Goal: Information Seeking & Learning: Compare options

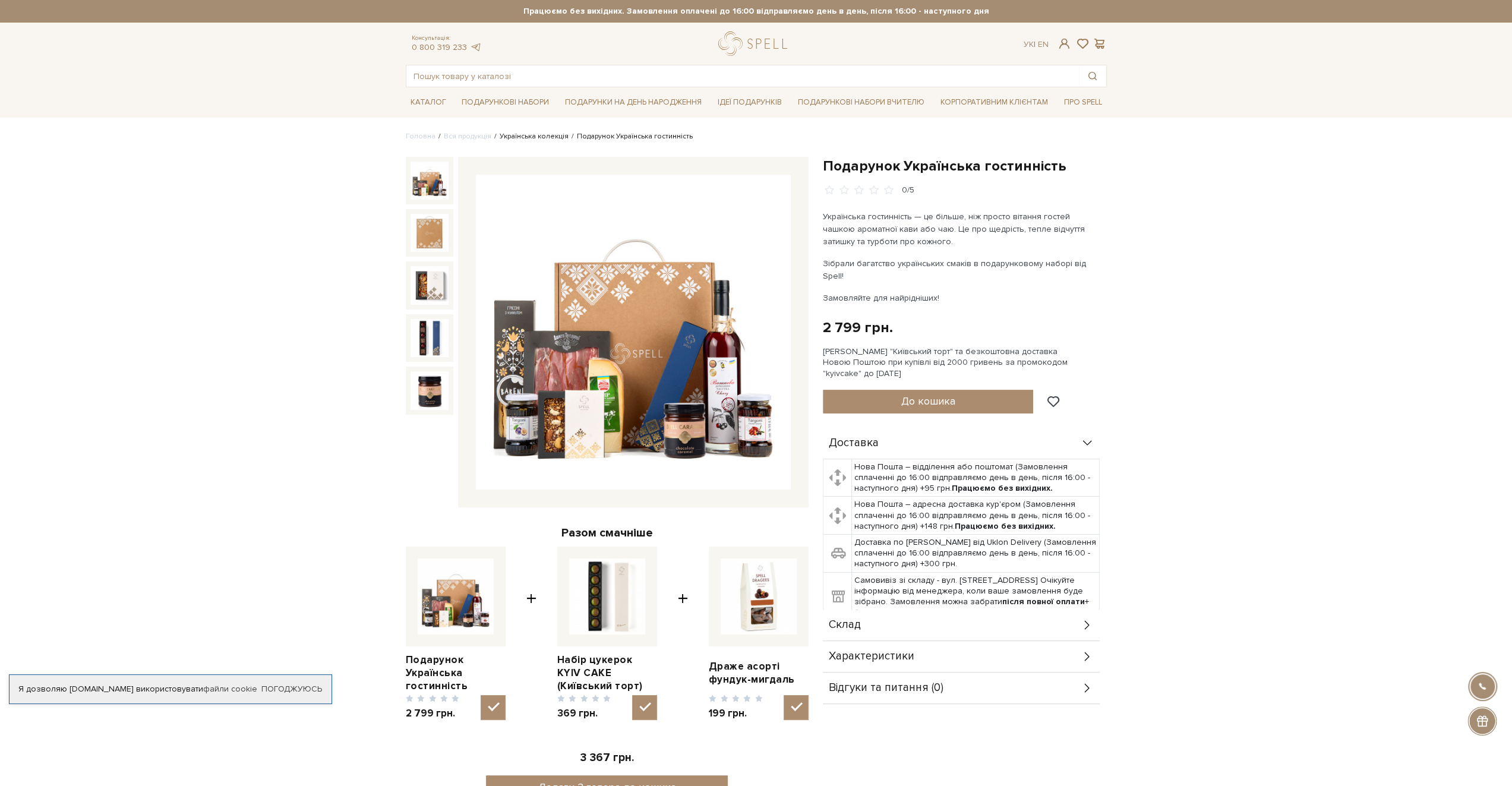
click at [517, 139] on link "Українська колекція" at bounding box center [534, 136] width 69 height 9
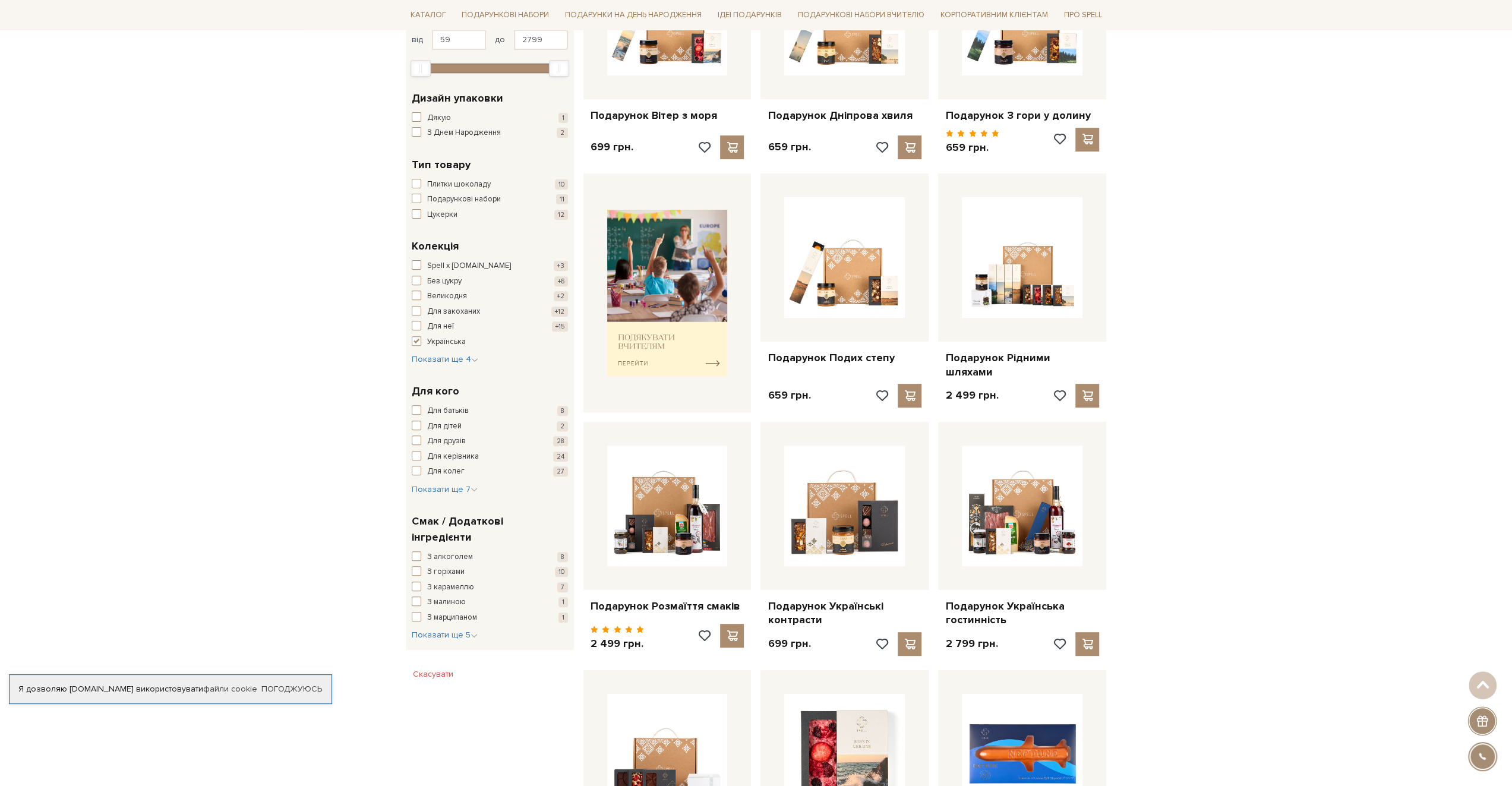
scroll to position [178, 0]
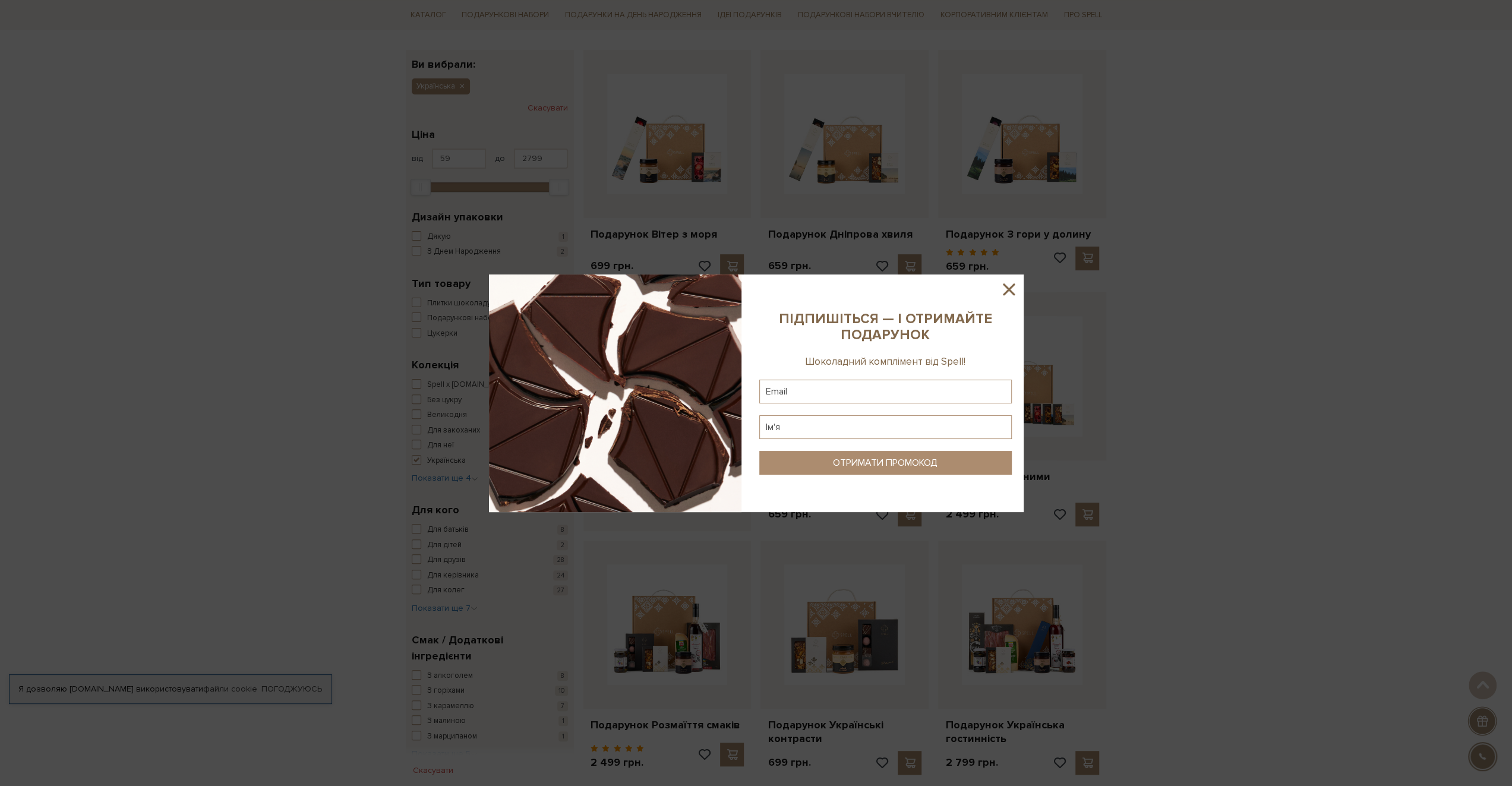
click at [1007, 287] on icon at bounding box center [1009, 289] width 12 height 12
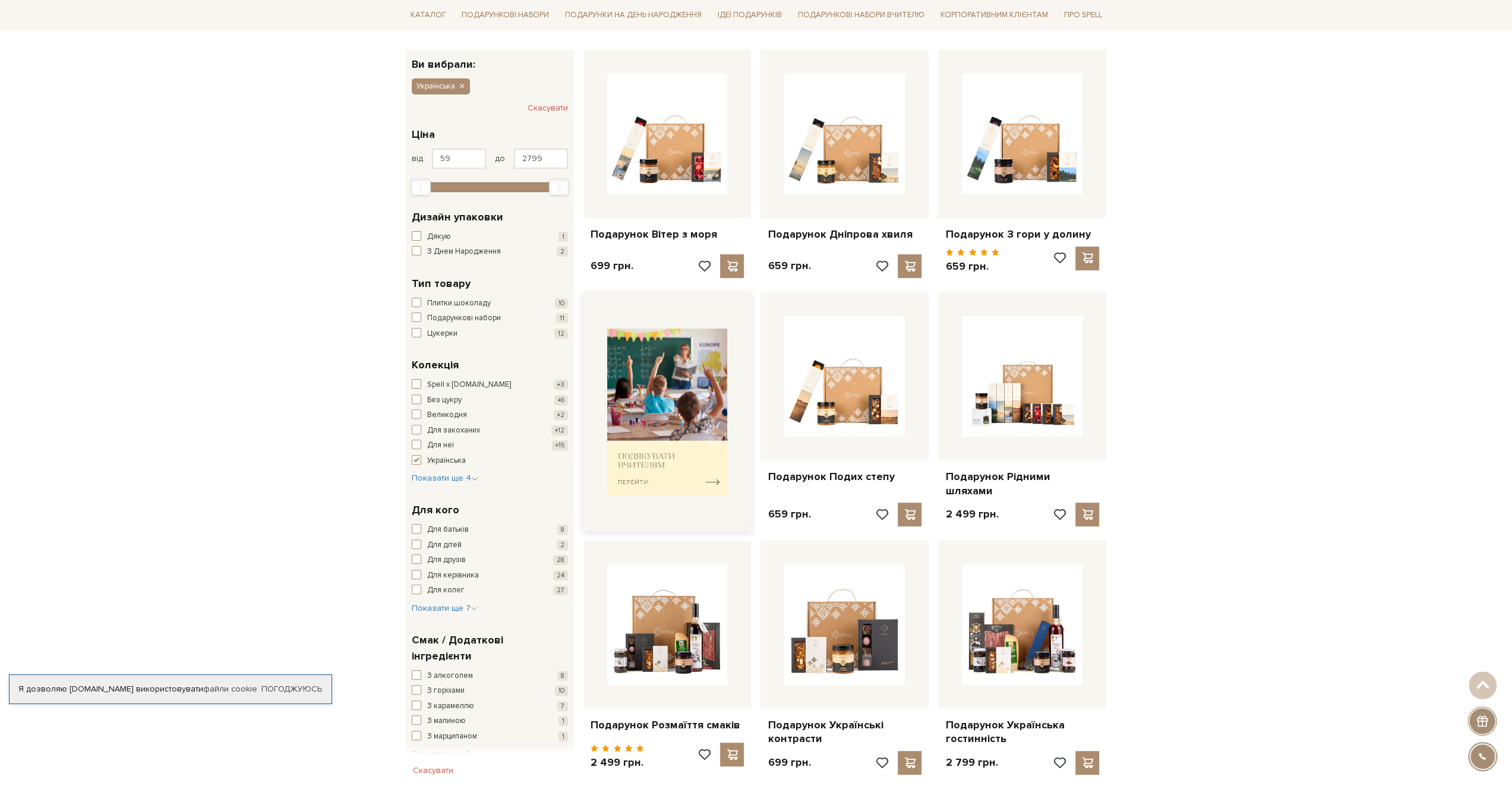
click at [657, 380] on img at bounding box center [668, 412] width 121 height 167
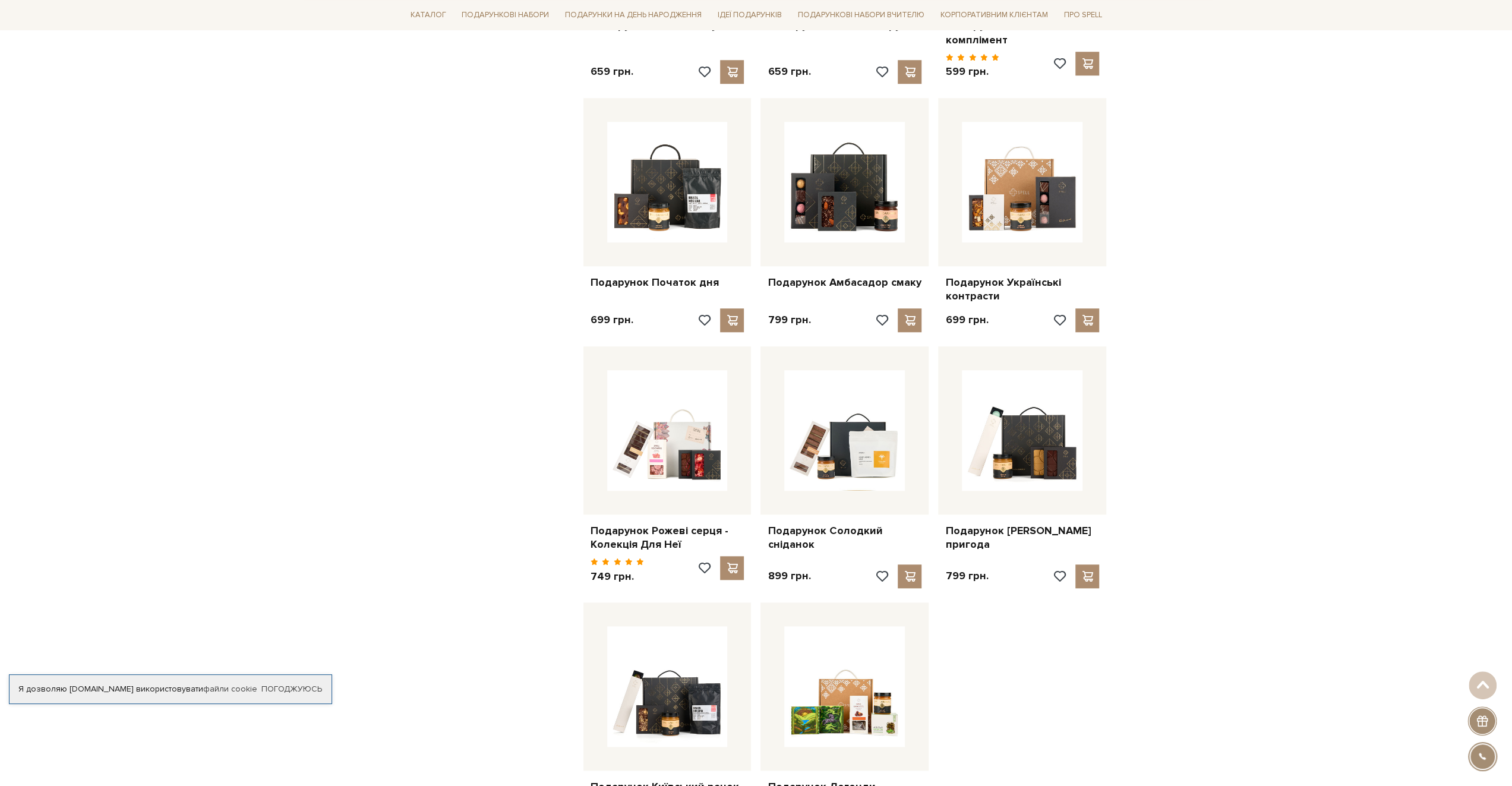
scroll to position [1070, 0]
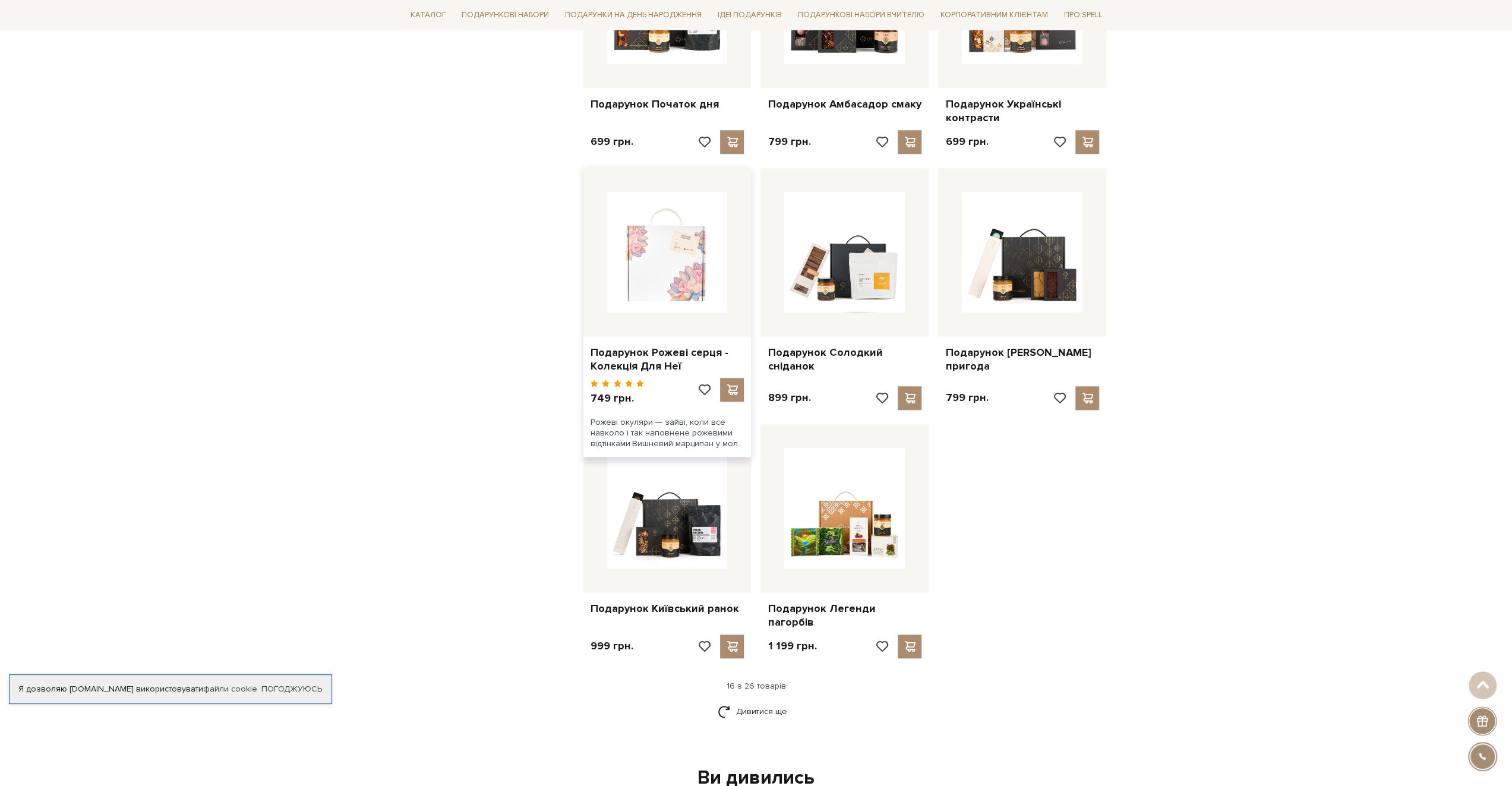
click at [633, 278] on img at bounding box center [668, 252] width 121 height 121
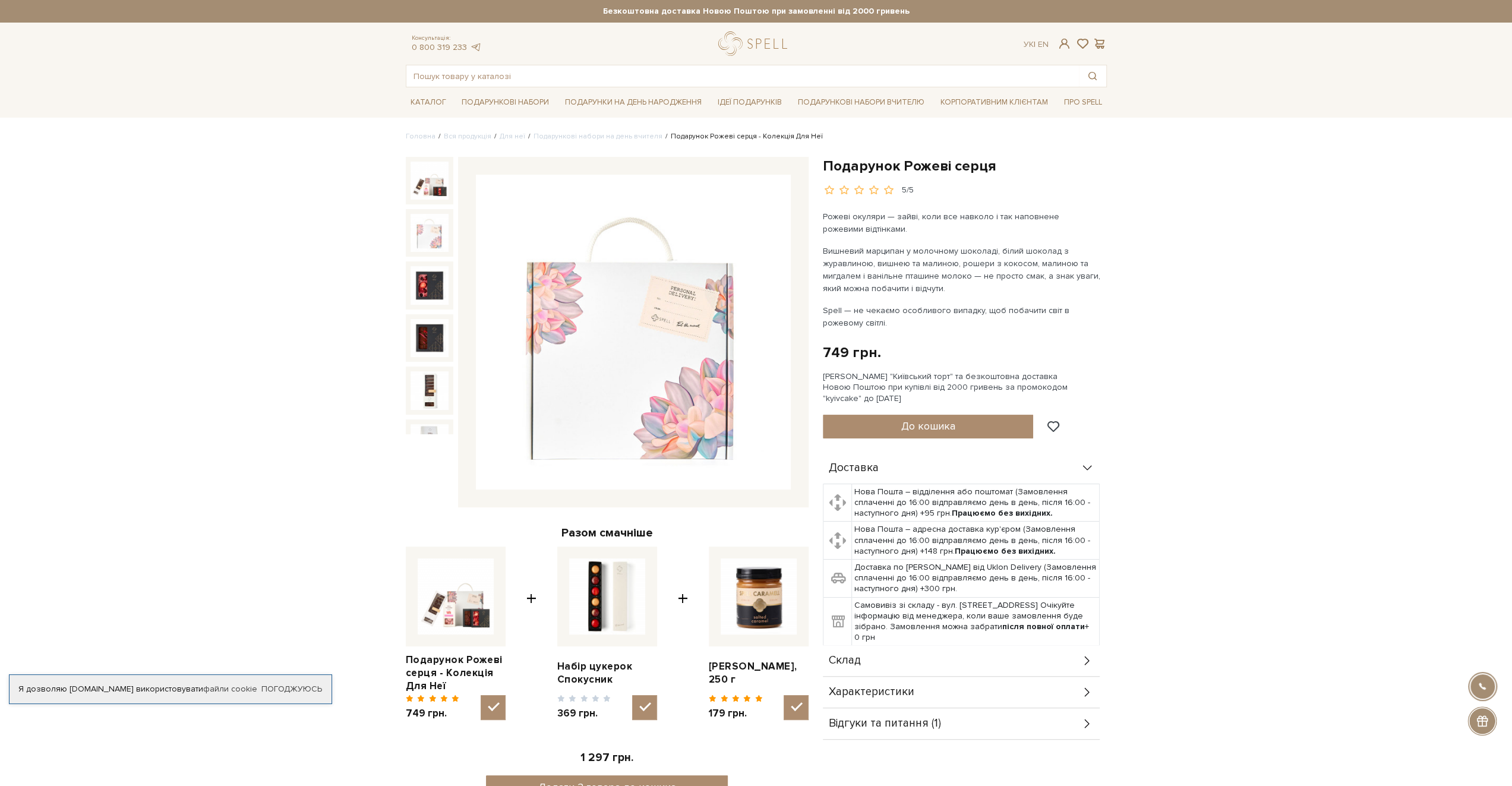
click at [426, 229] on img at bounding box center [429, 233] width 38 height 38
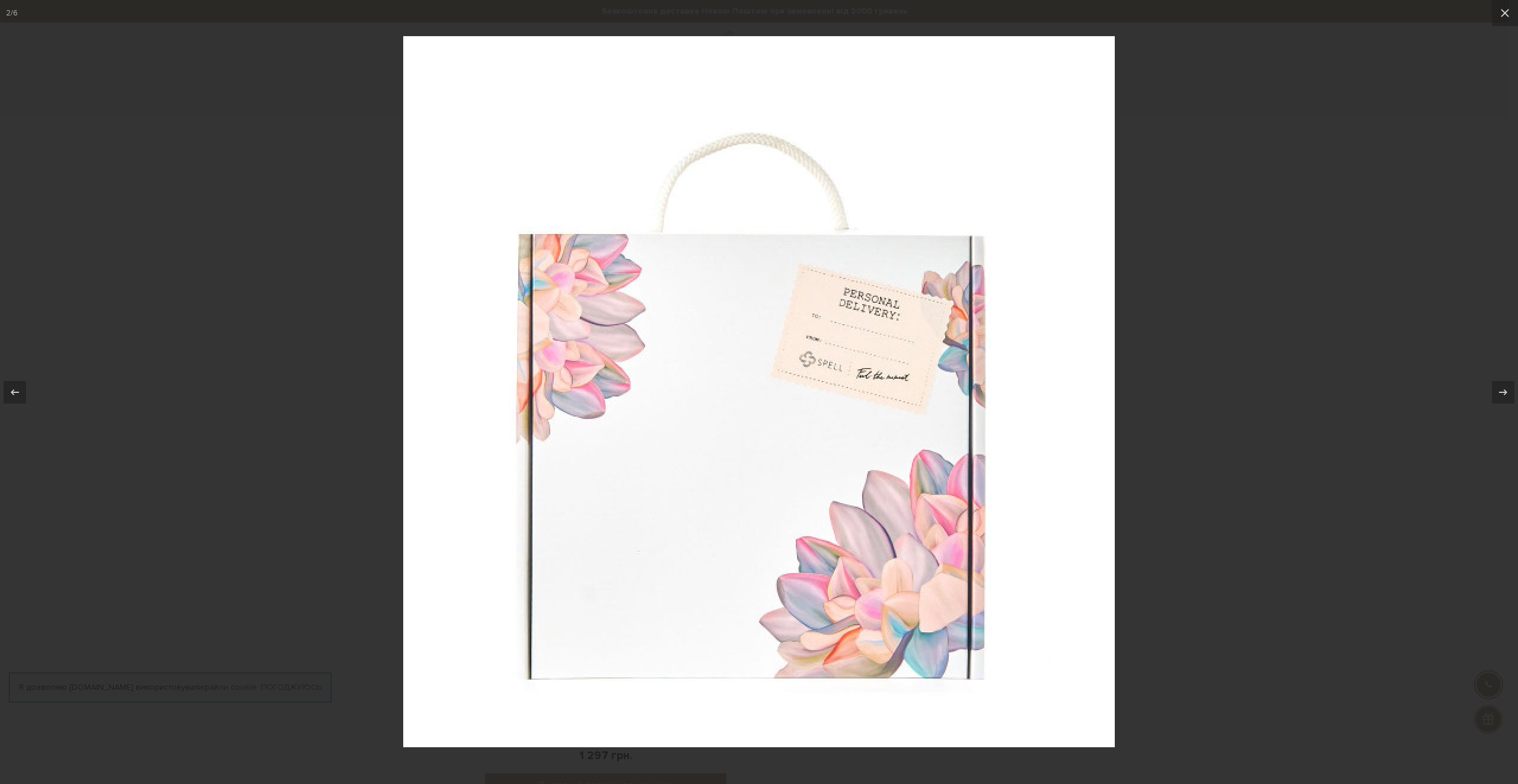
click at [1322, 236] on div at bounding box center [759, 392] width 1518 height 784
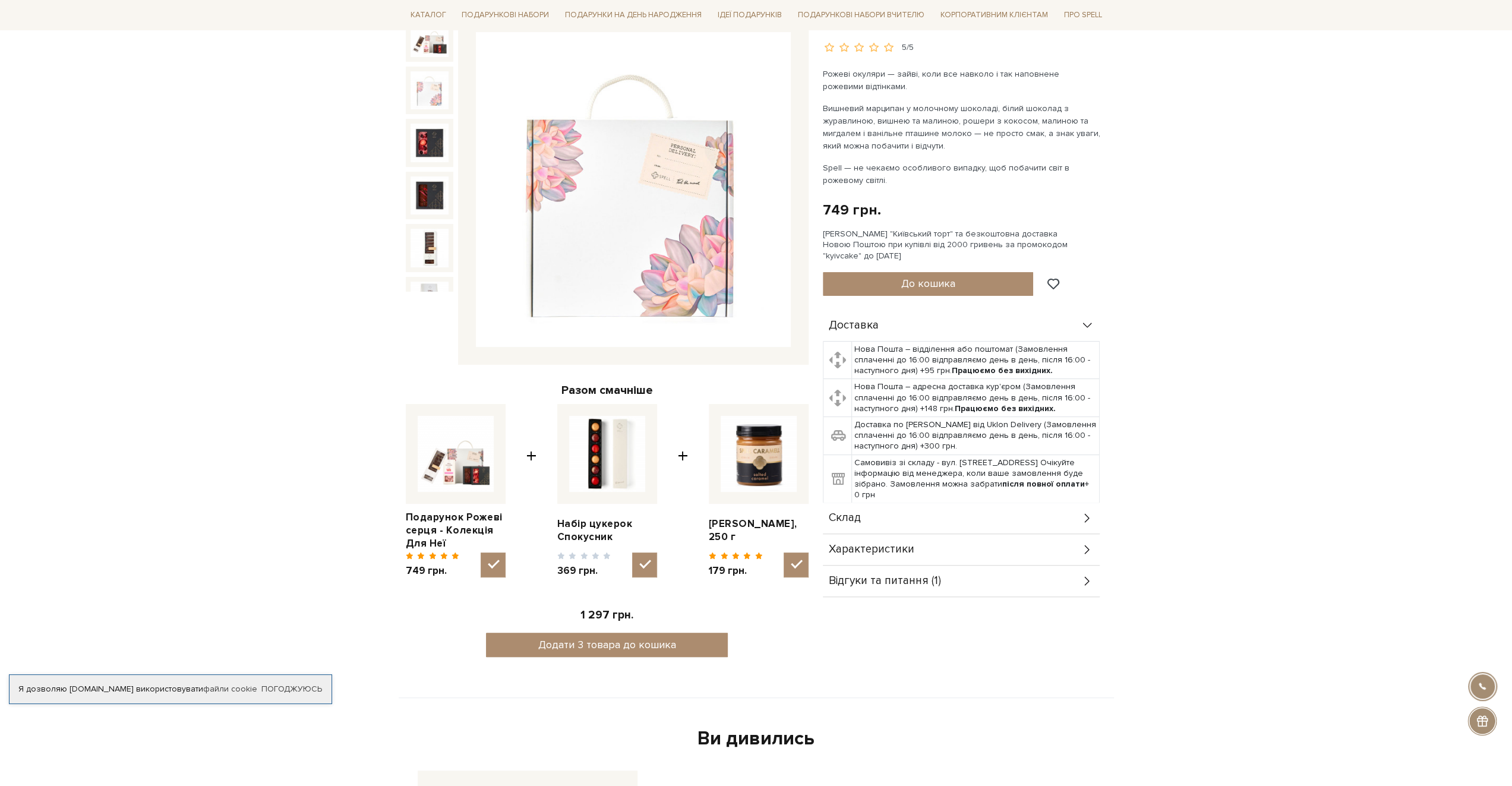
scroll to position [238, 0]
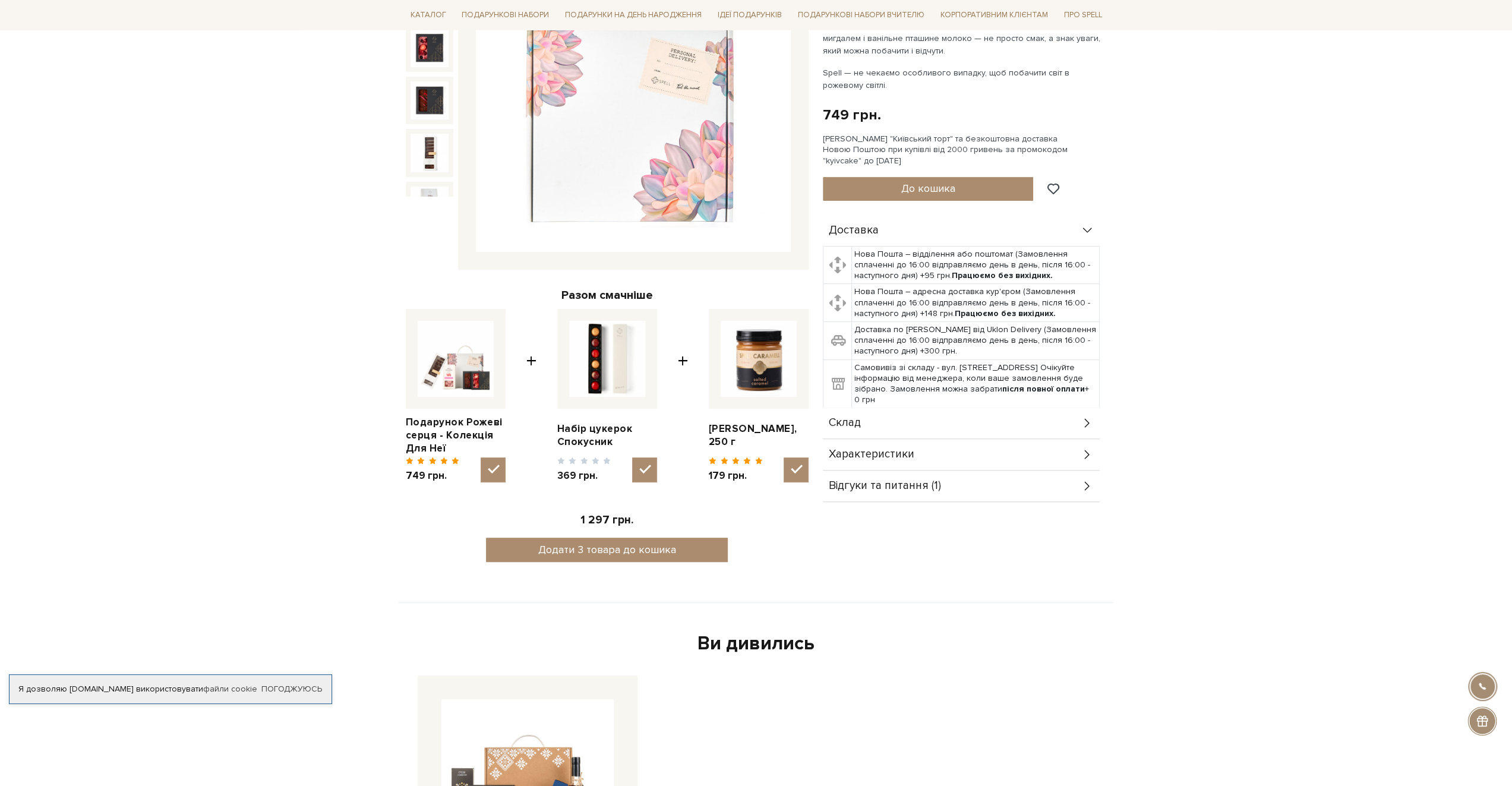
click at [898, 494] on div "Відгуки та питання (1)" at bounding box center [961, 486] width 277 height 31
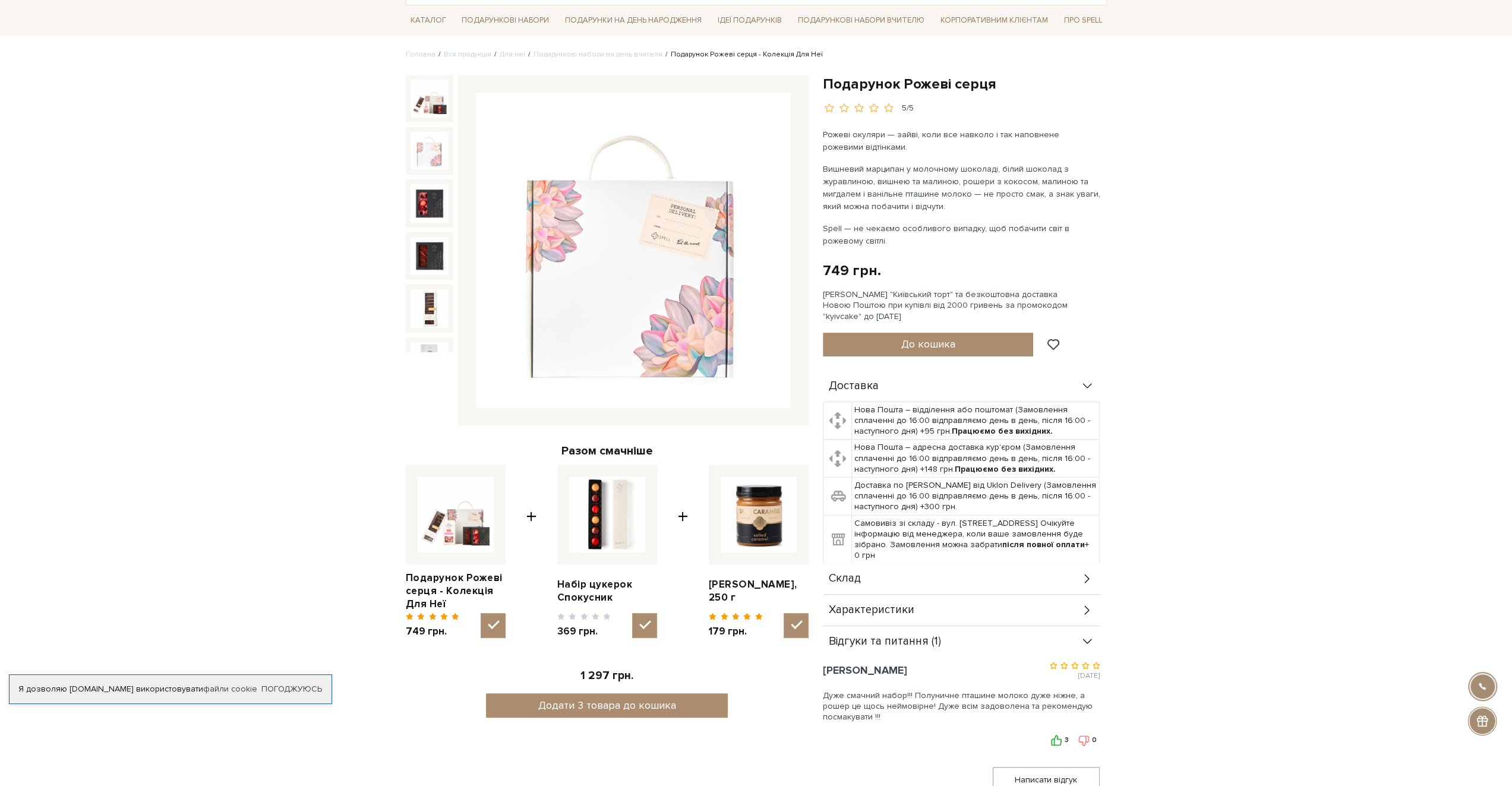
scroll to position [0, 0]
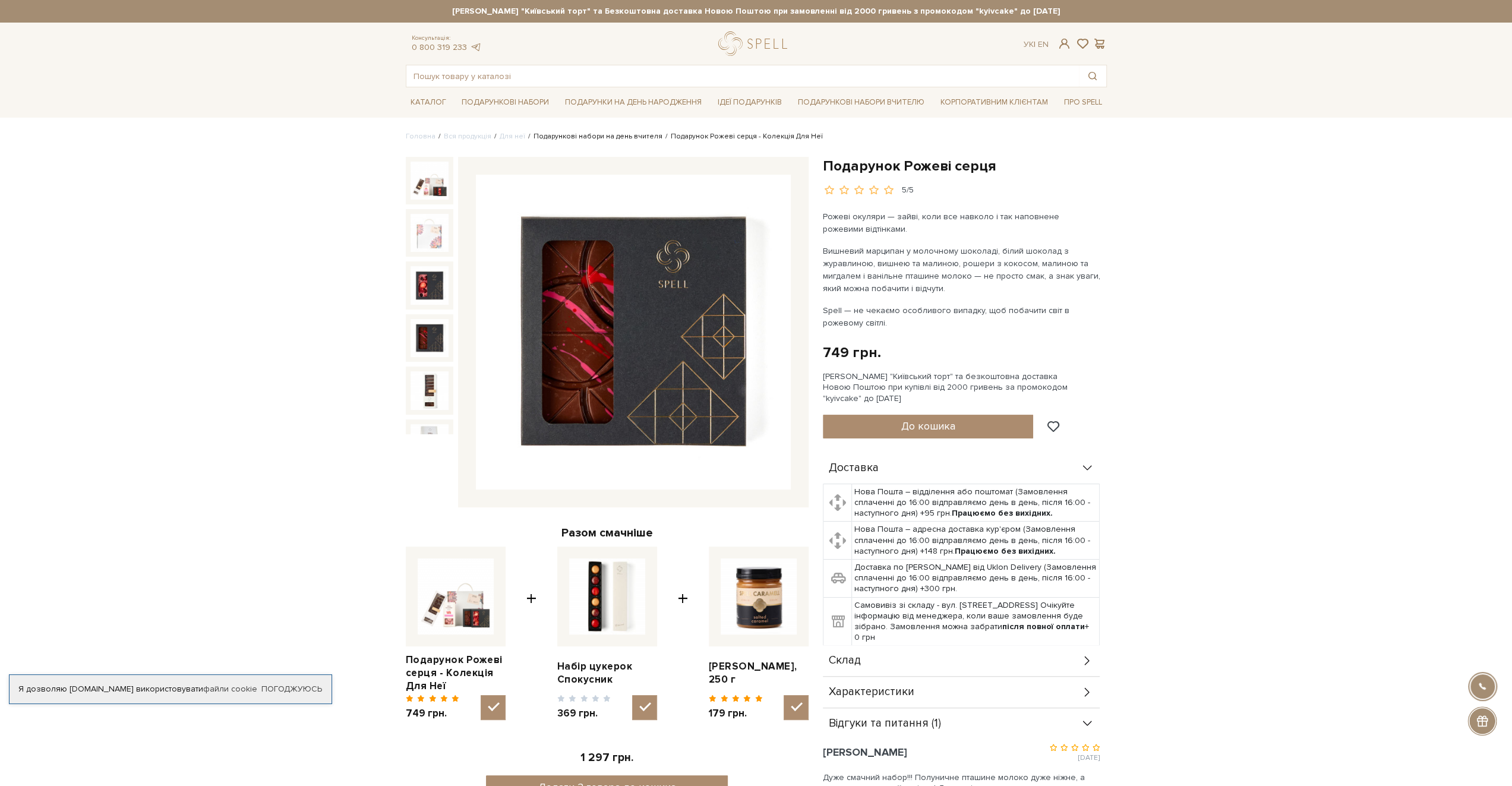
click at [636, 137] on link "Подарункові набори на день вчителя" at bounding box center [598, 136] width 129 height 9
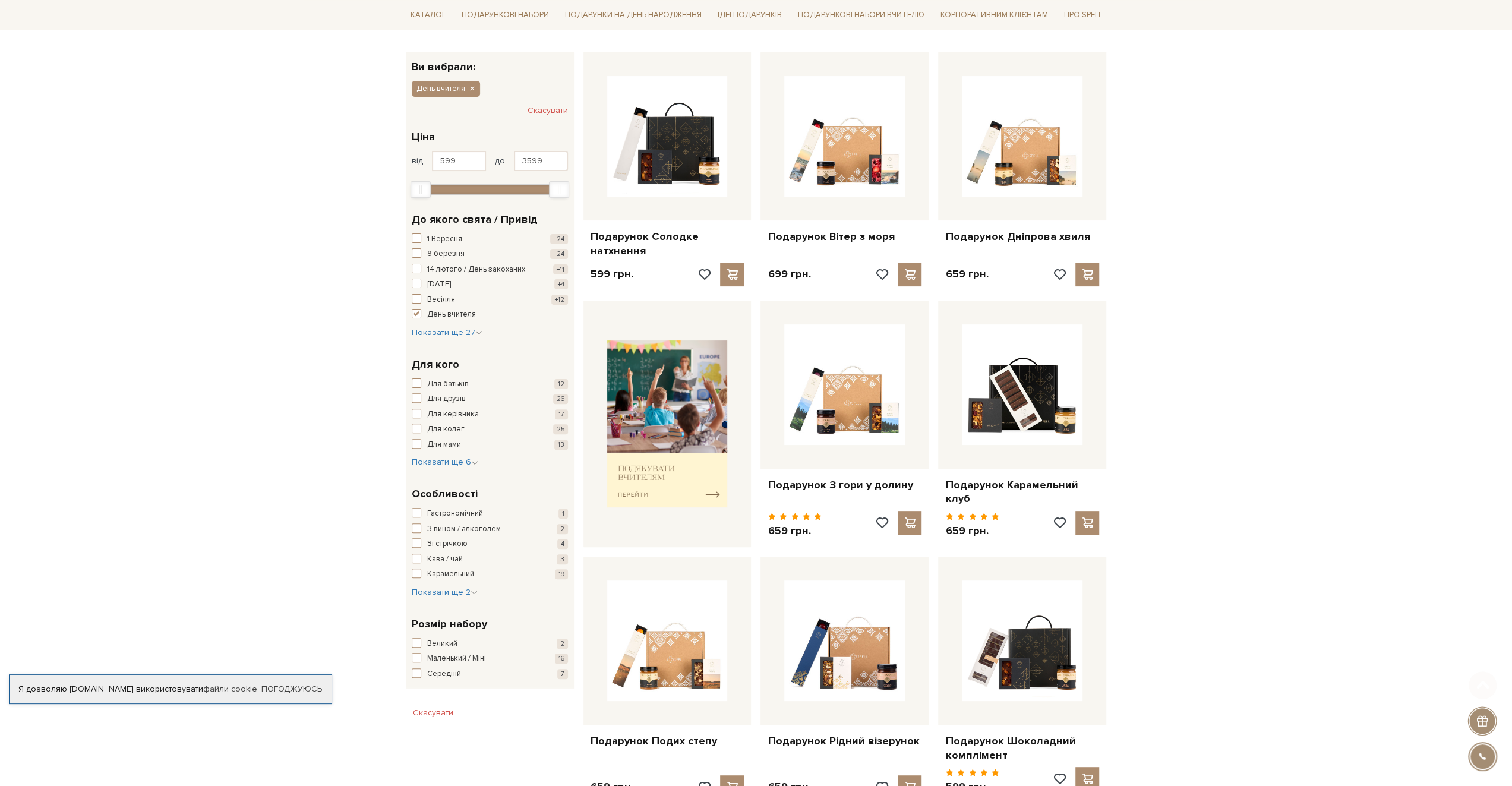
scroll to position [178, 0]
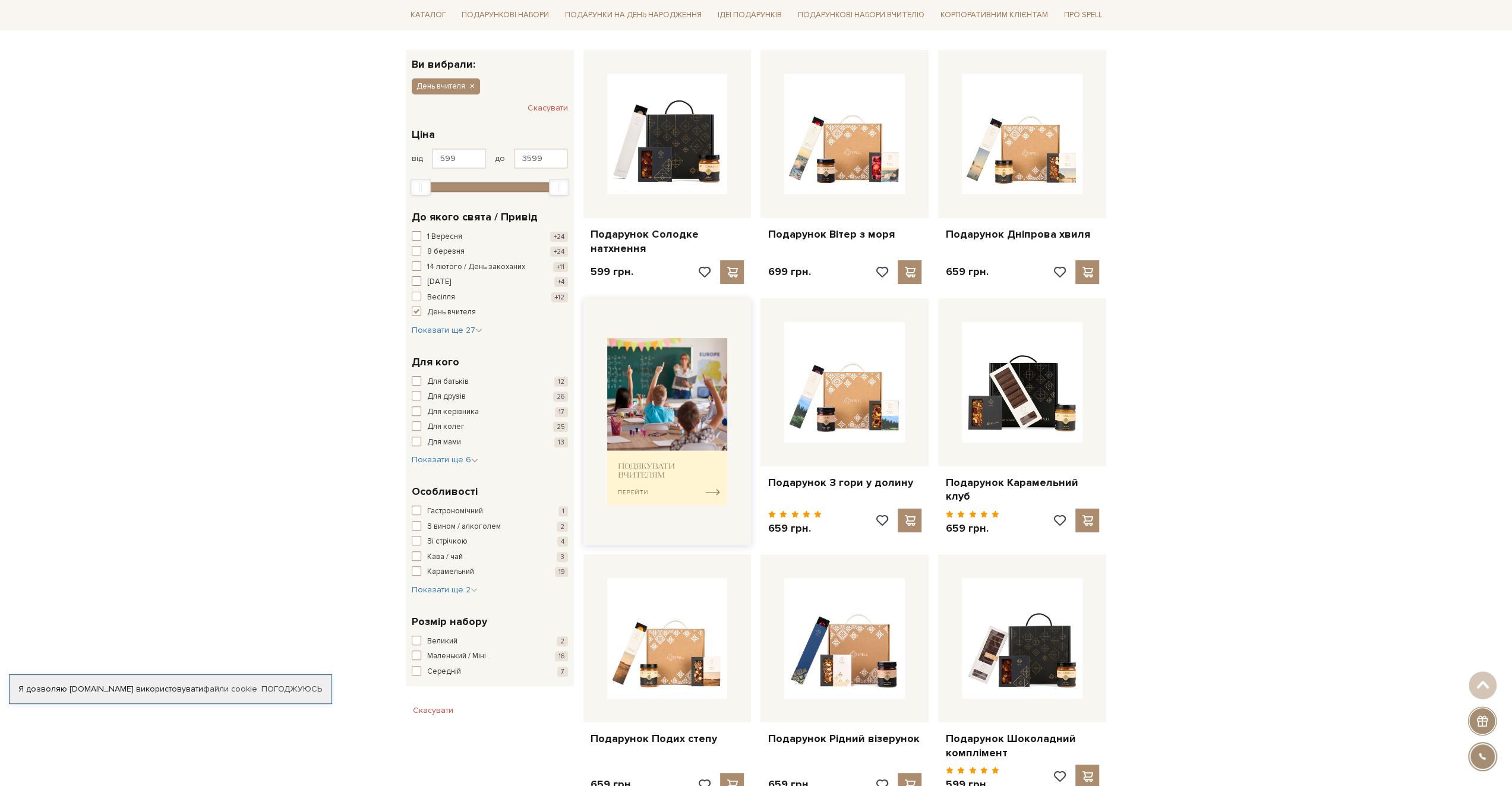
click at [643, 437] on img at bounding box center [668, 422] width 121 height 167
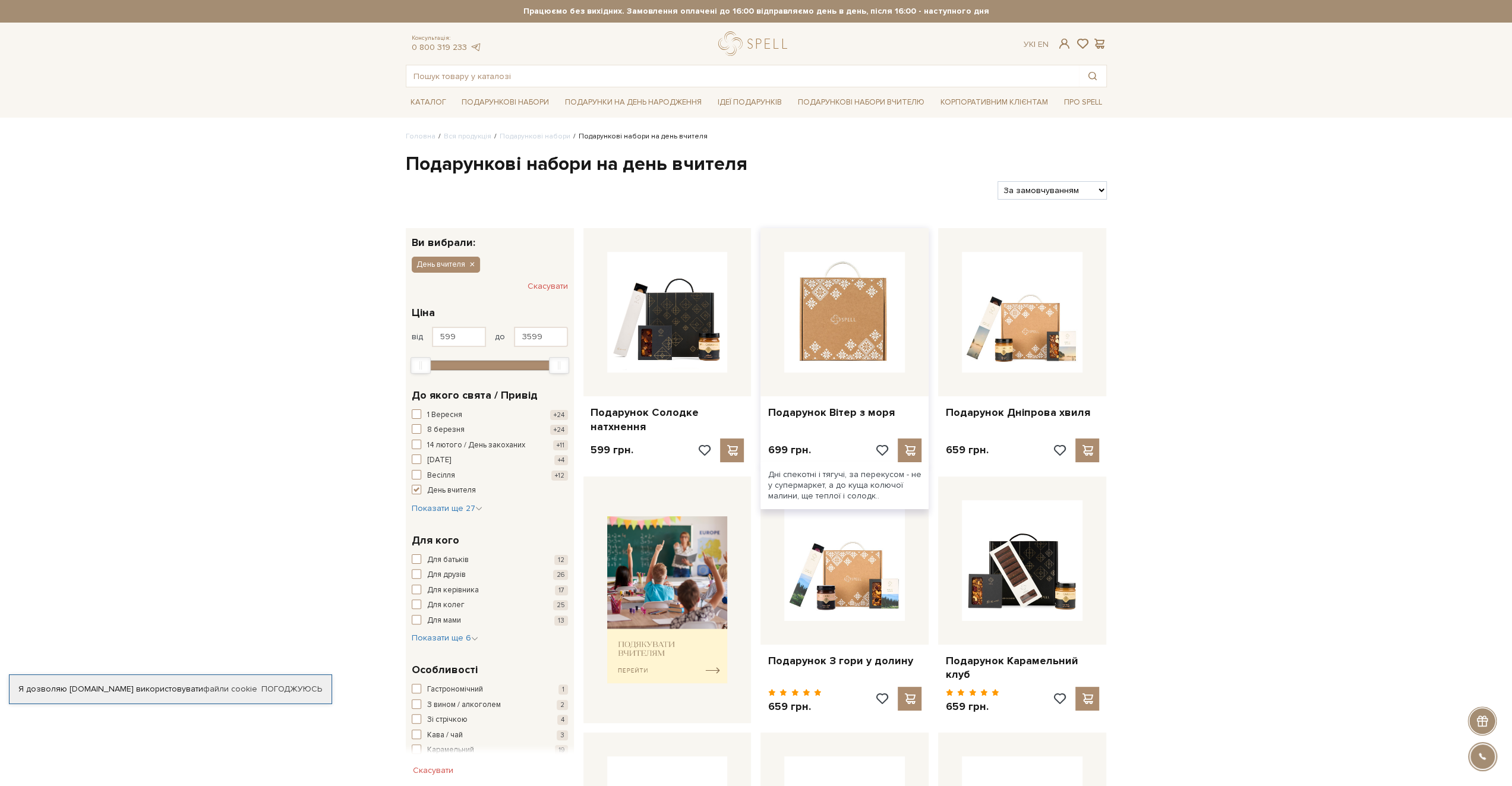
click at [854, 331] on img at bounding box center [844, 312] width 121 height 121
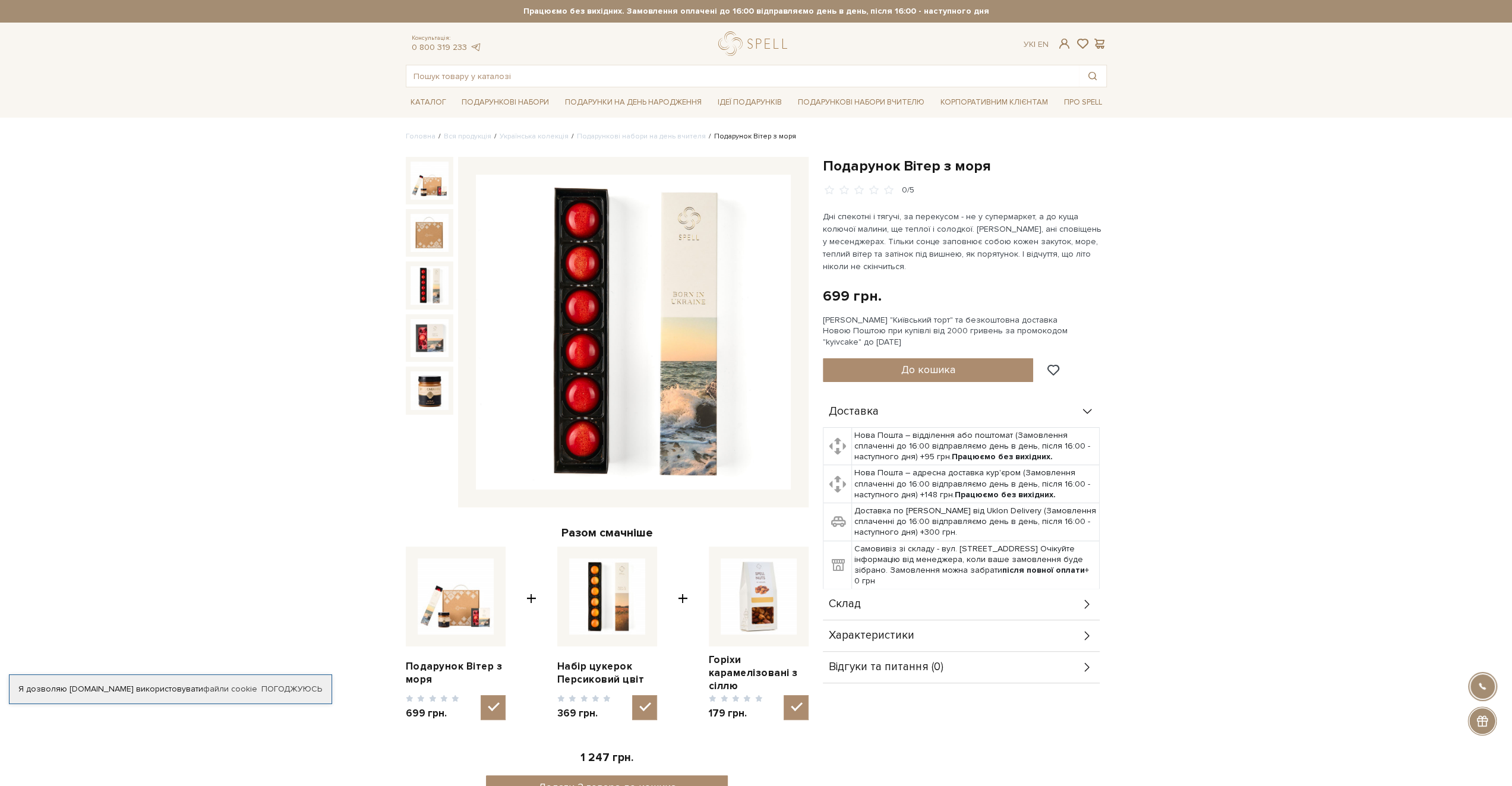
click at [438, 294] on img at bounding box center [429, 285] width 38 height 38
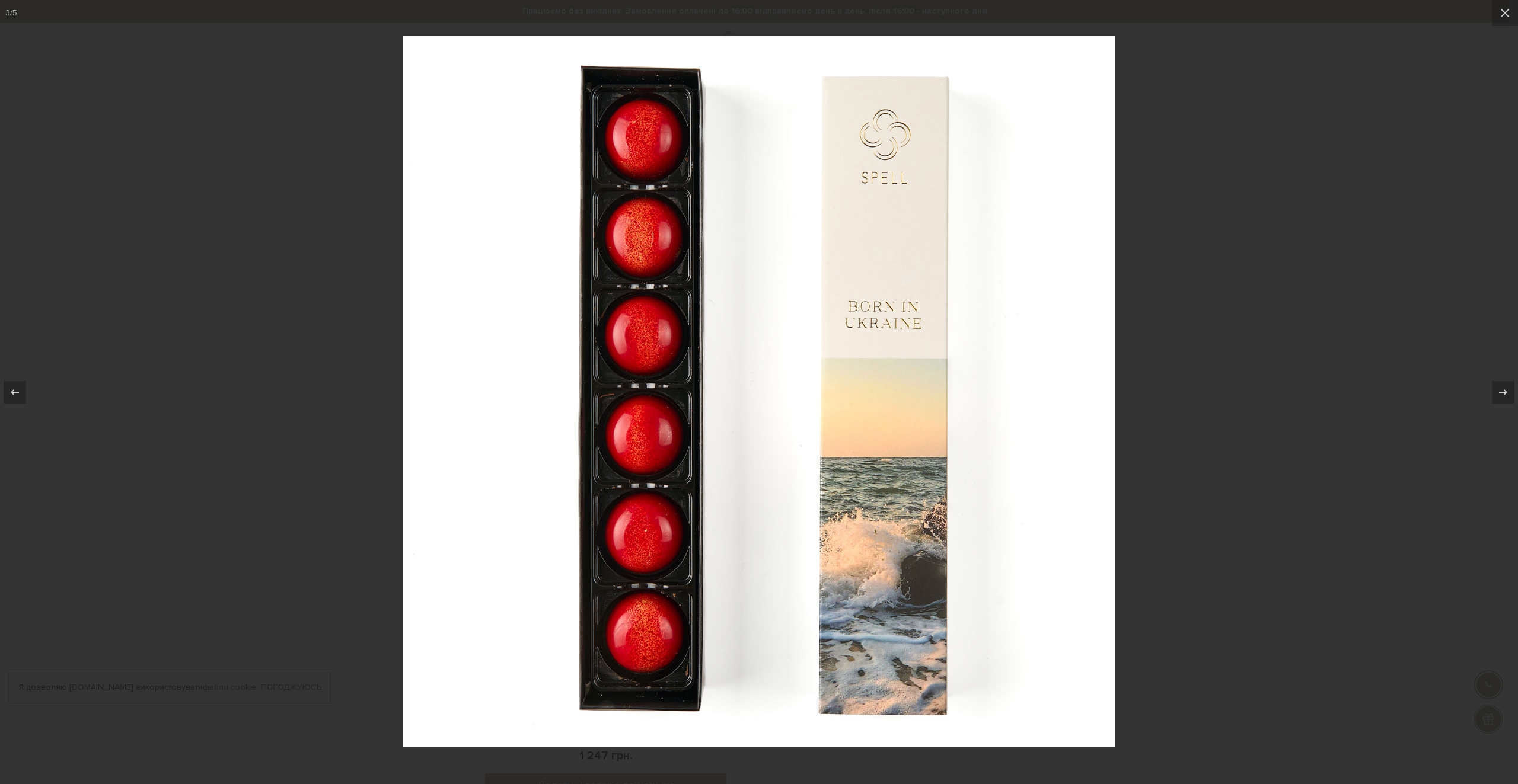
click at [1215, 131] on div at bounding box center [759, 392] width 1518 height 784
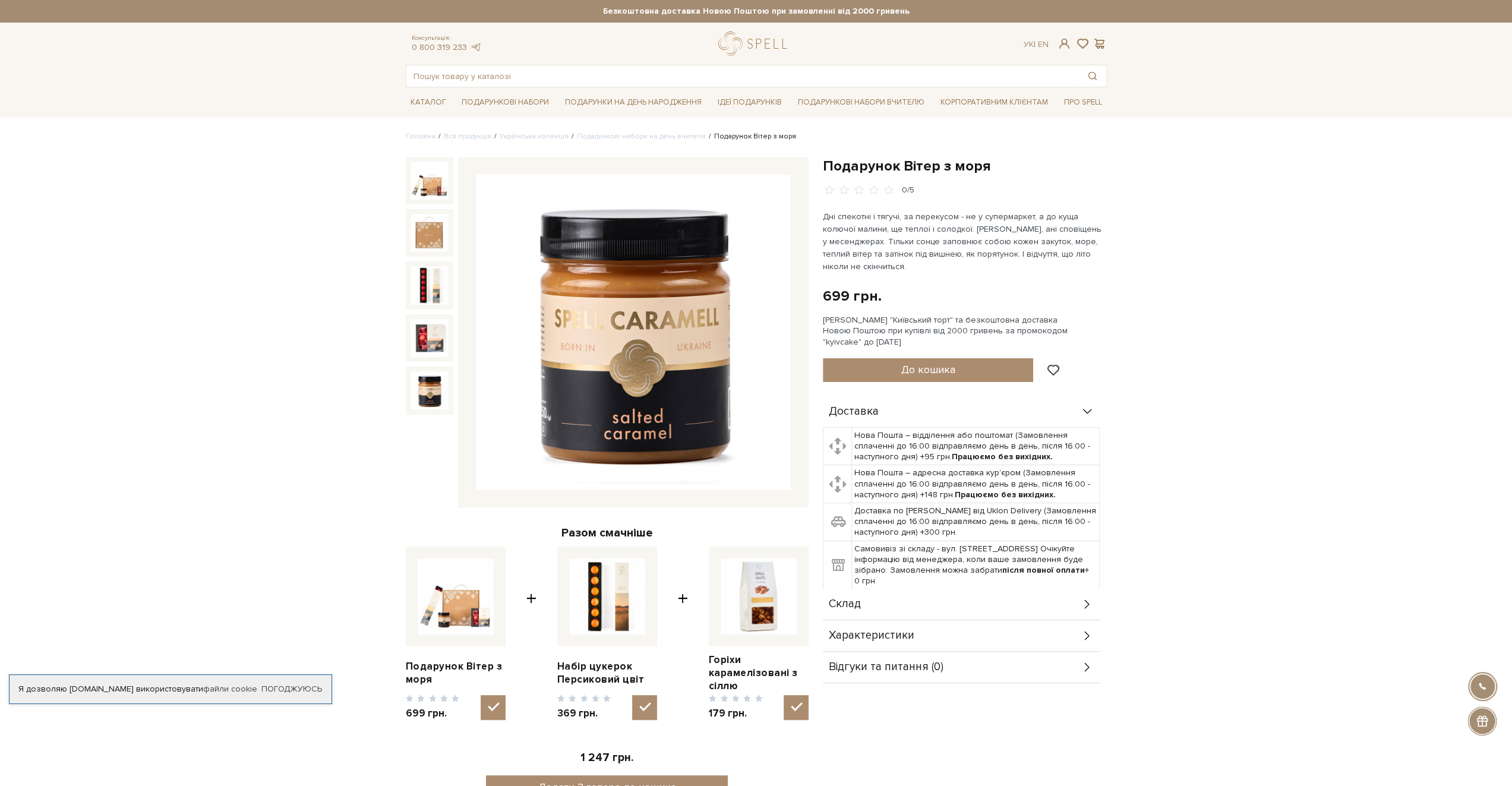
click at [422, 394] on img at bounding box center [429, 390] width 38 height 38
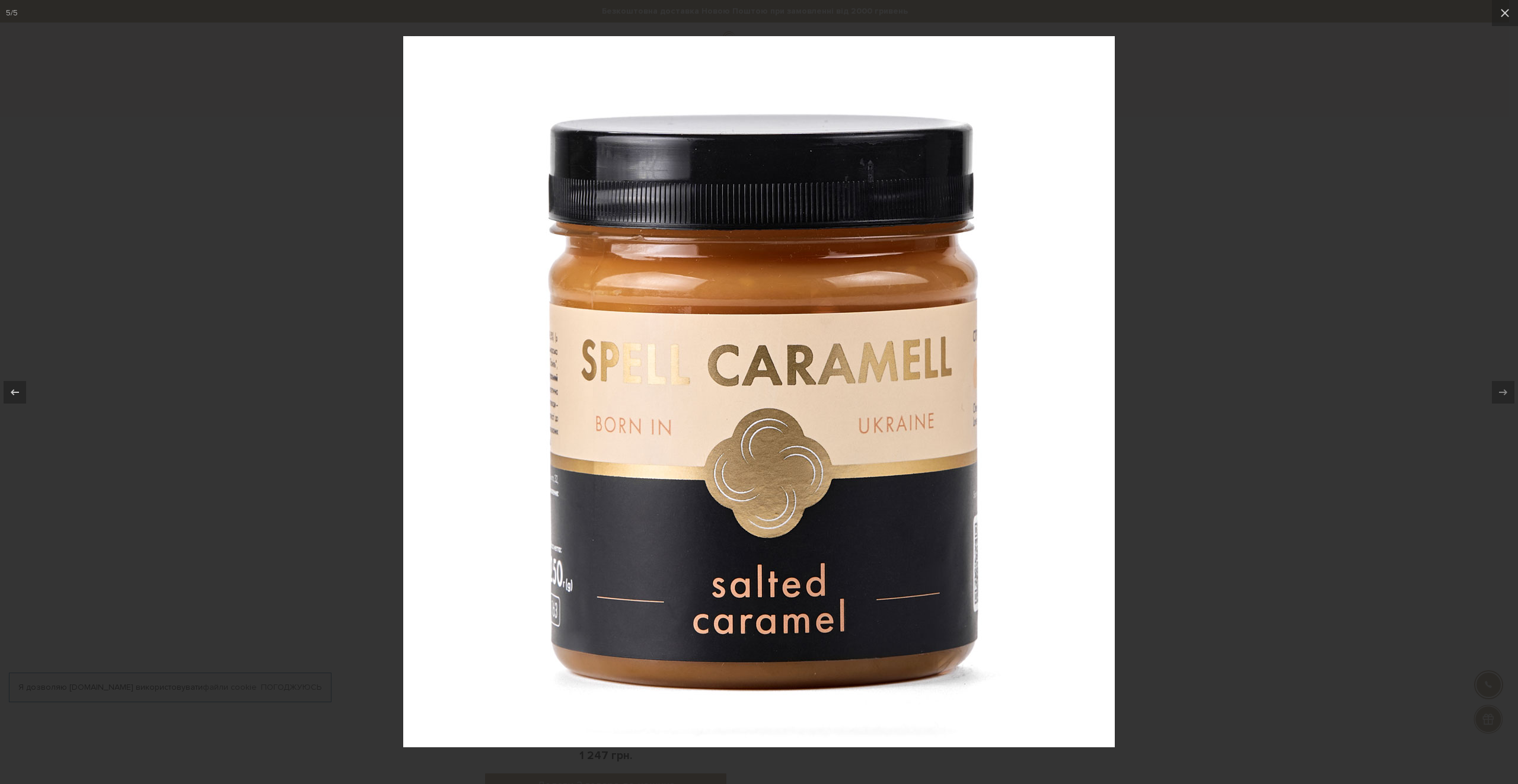
click at [1263, 183] on div at bounding box center [759, 392] width 1518 height 784
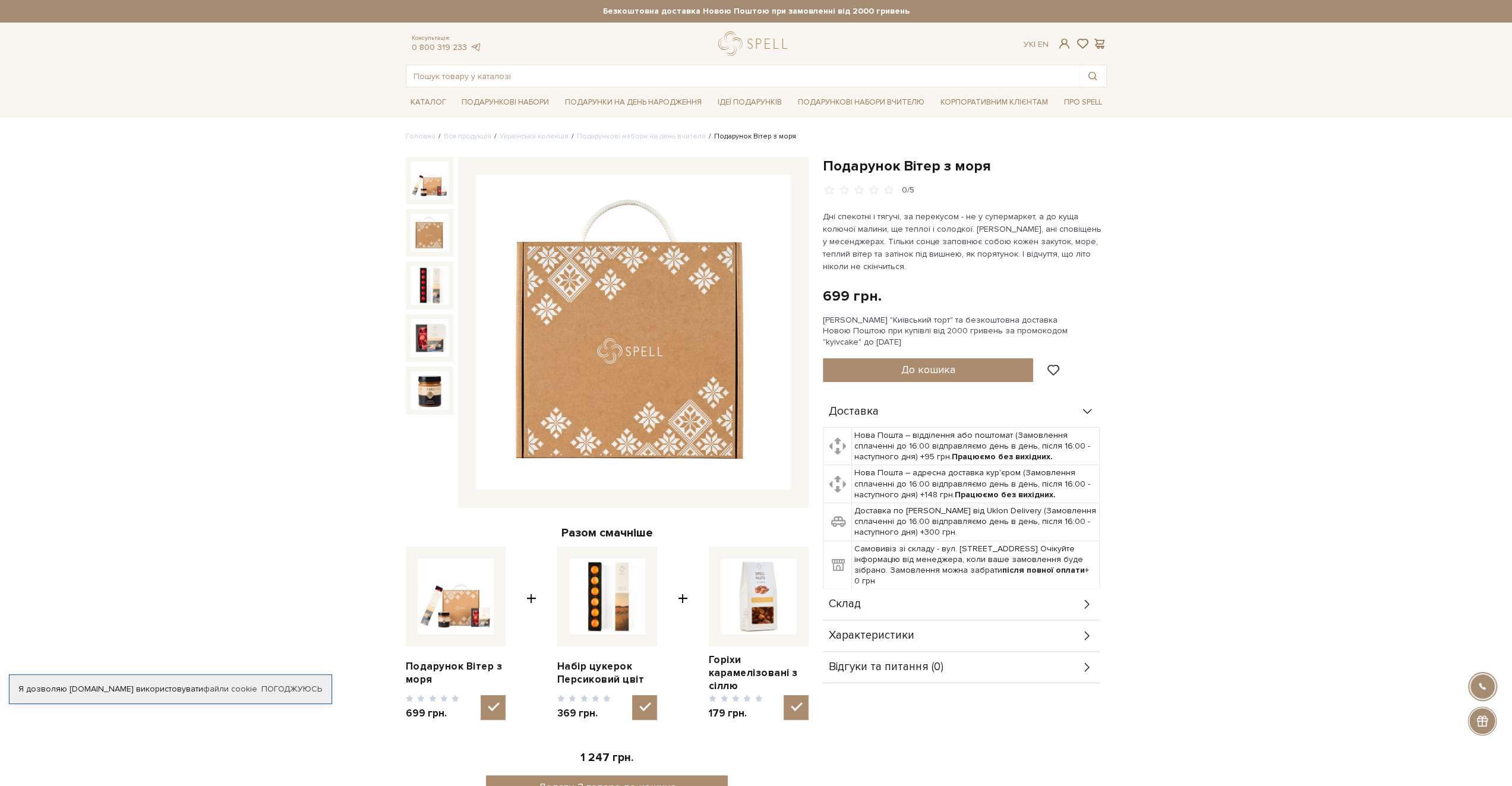
click at [422, 231] on img at bounding box center [429, 233] width 38 height 38
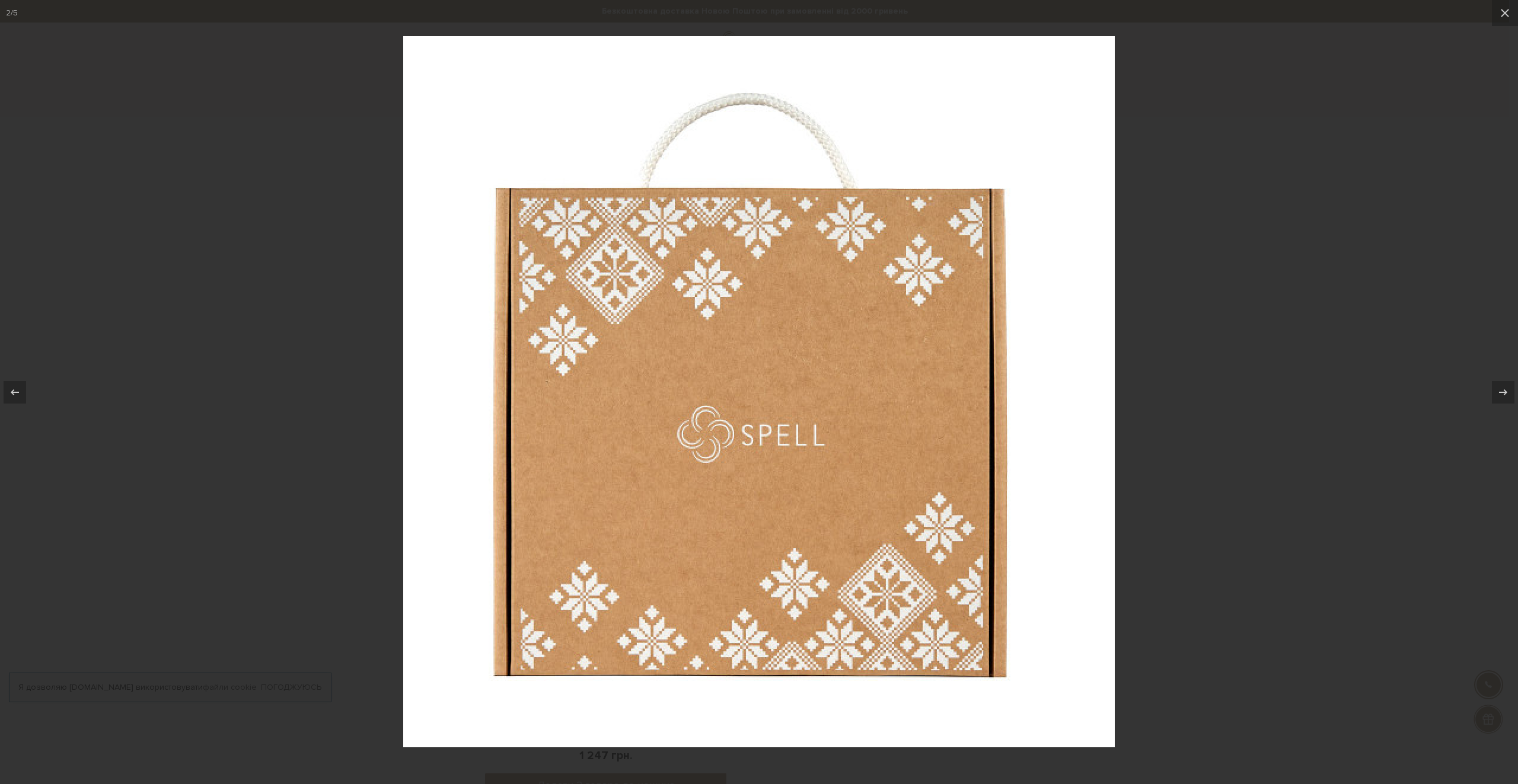
click at [1199, 204] on div at bounding box center [759, 392] width 1518 height 784
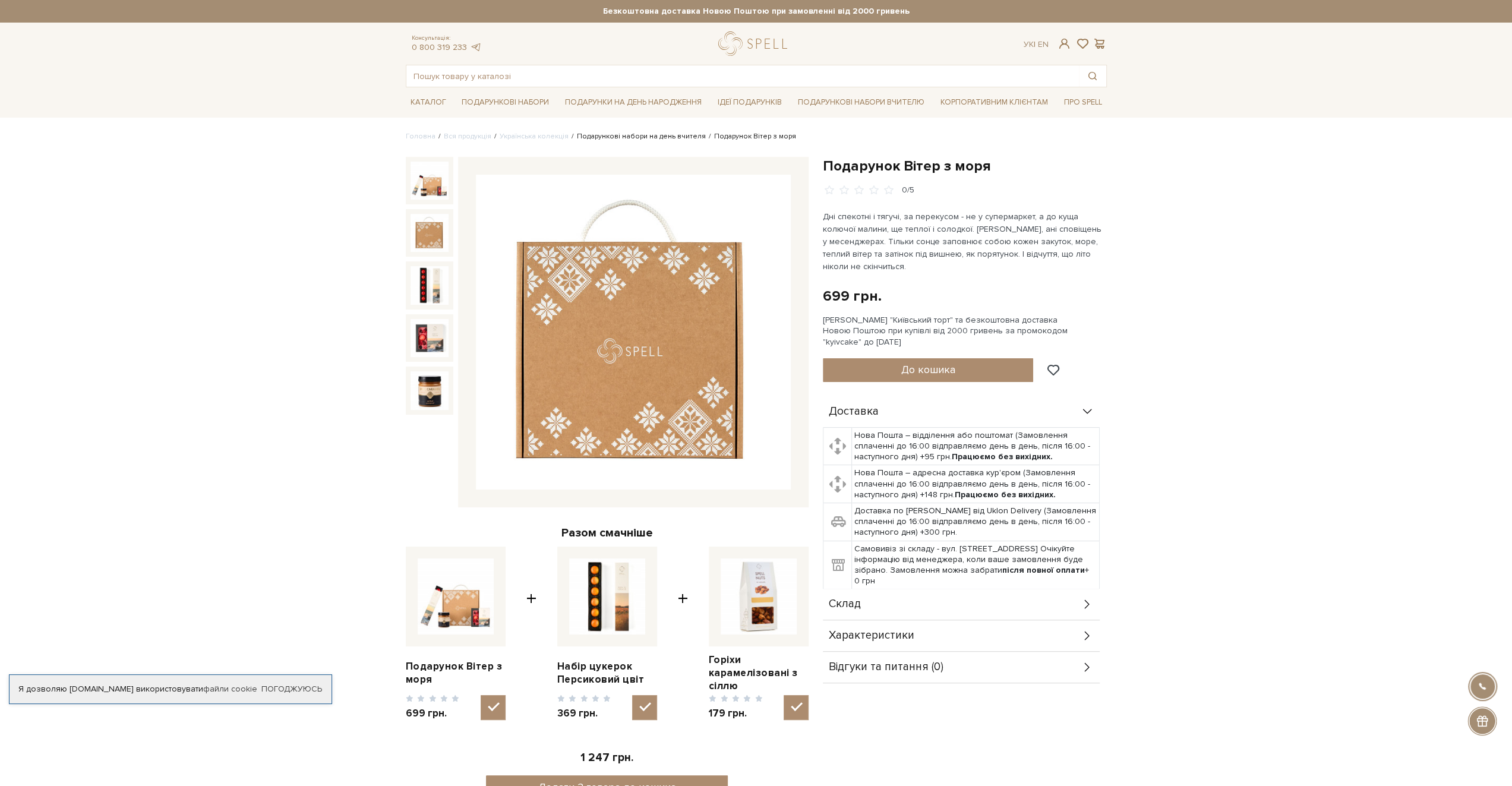
click at [663, 136] on link "Подарункові набори на день вчителя" at bounding box center [641, 136] width 129 height 9
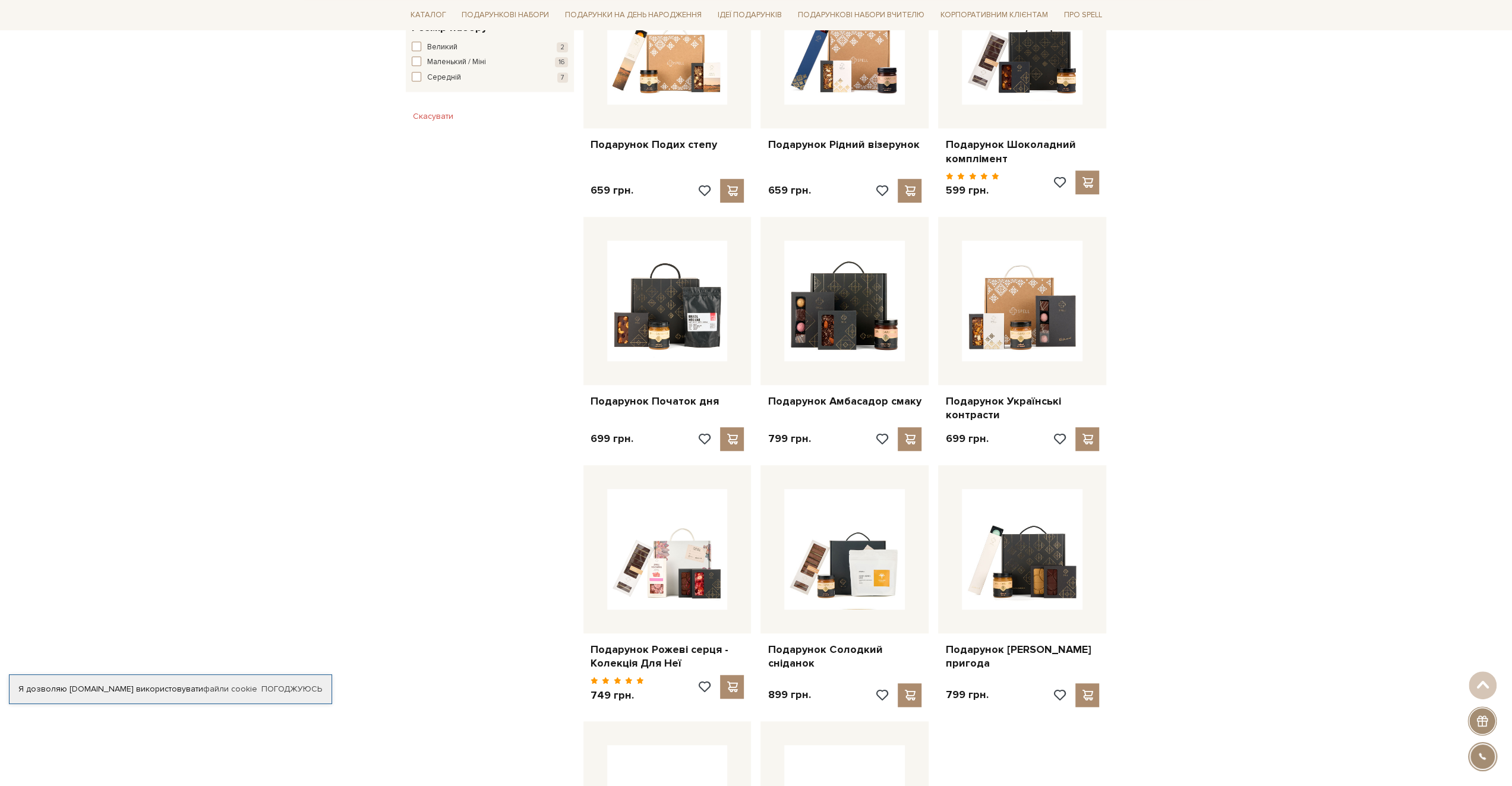
scroll to position [892, 0]
